Goal: Information Seeking & Learning: Find specific page/section

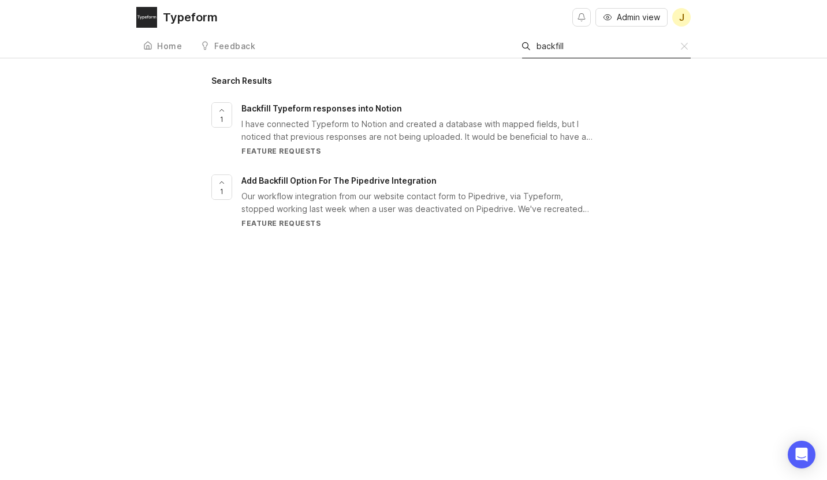
click at [564, 57] on div "Search backfill" at bounding box center [606, 47] width 169 height 24
click at [562, 51] on input "backfill" at bounding box center [609, 46] width 144 height 13
type input "d"
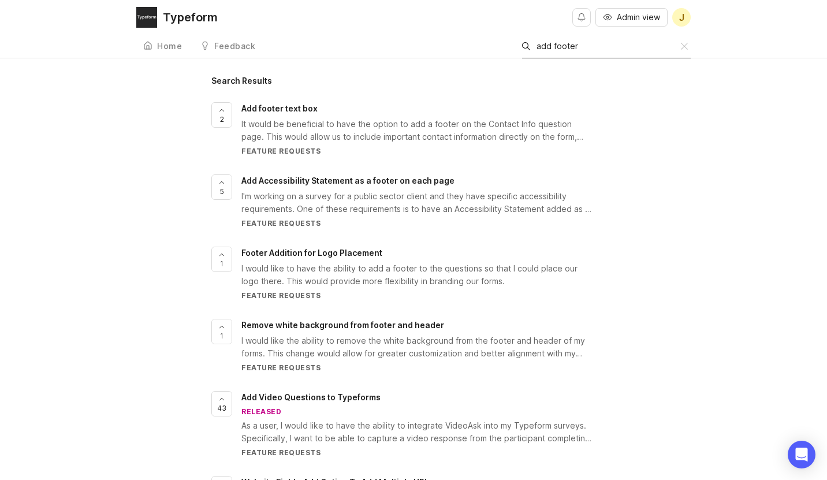
type input "add footer"
click at [277, 107] on span "Add footer text box" at bounding box center [279, 108] width 76 height 10
click at [652, 44] on div at bounding box center [650, 46] width 8 height 9
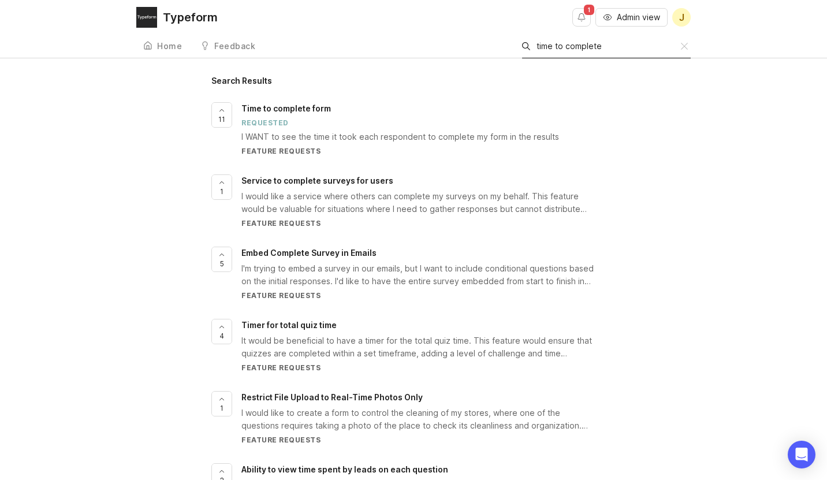
type input "time to complete"
